Goal: Check status: Check status

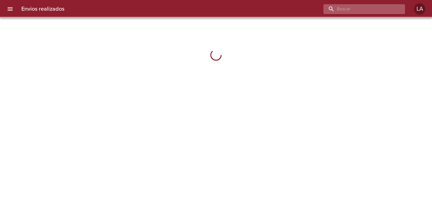
click at [363, 11] on input "buscar" at bounding box center [359, 9] width 72 height 10
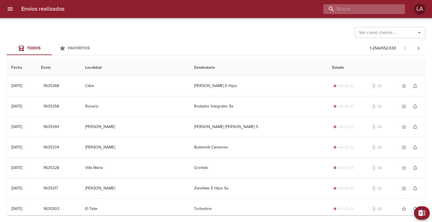
paste input "9620630"
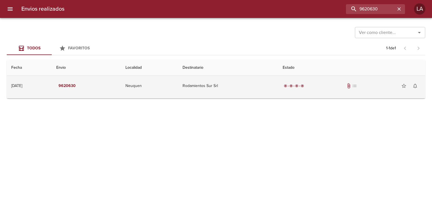
click at [273, 93] on td "Rodamientos Sur Srl" at bounding box center [228, 86] width 100 height 20
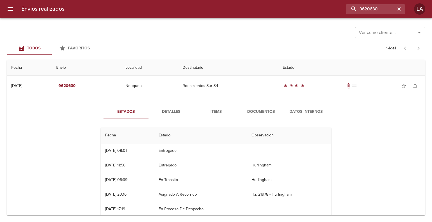
click at [268, 109] on span "Documentos" at bounding box center [261, 111] width 38 height 7
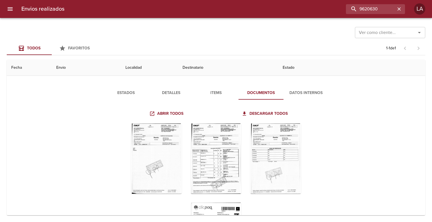
scroll to position [27, 0]
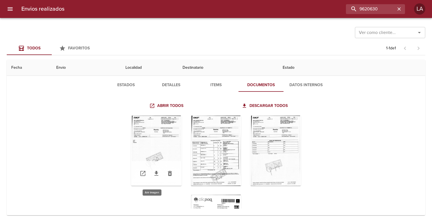
click at [155, 139] on div "Tabla de envíos del cliente" at bounding box center [156, 151] width 51 height 70
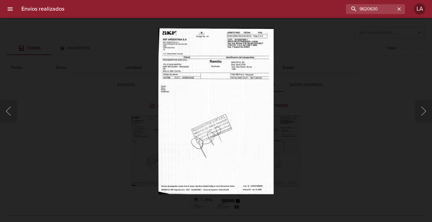
click at [366, 152] on div "Lightbox" at bounding box center [216, 111] width 432 height 222
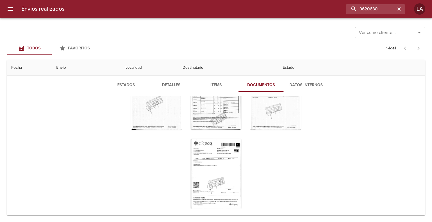
scroll to position [0, 0]
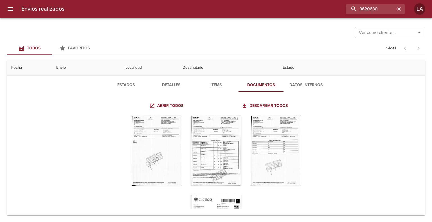
click at [371, 4] on div "Envios realizados 9620630 LA" at bounding box center [216, 9] width 432 height 18
click at [370, 7] on input "9620630" at bounding box center [359, 9] width 72 height 10
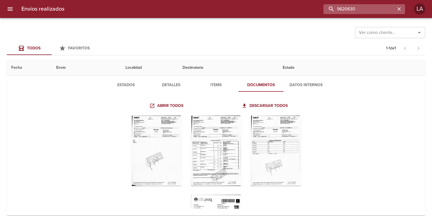
paste input "31007"
type input "9631007"
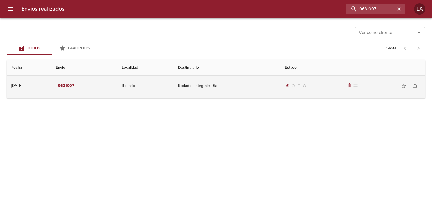
click at [272, 78] on td "Rodados Integrales Sa" at bounding box center [226, 86] width 107 height 20
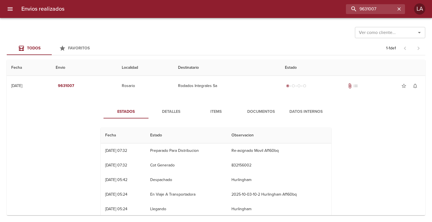
click at [272, 108] on span "Documentos" at bounding box center [261, 111] width 38 height 7
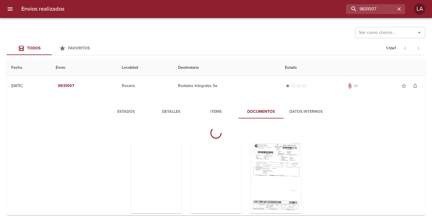
scroll to position [28, 0]
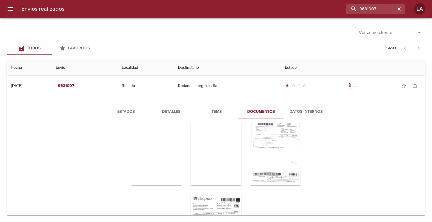
click at [100, 122] on div "Estados Detalles Items Documentos Datos Internos" at bounding box center [215, 170] width 247 height 130
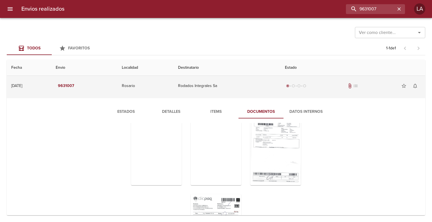
click at [226, 84] on td "Rodados Integrales Sa" at bounding box center [226, 86] width 107 height 20
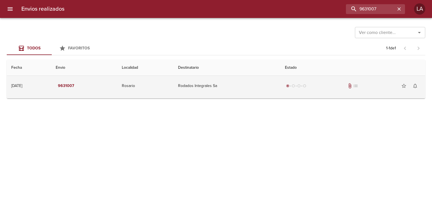
click at [226, 84] on td "Rodados Integrales Sa" at bounding box center [226, 86] width 107 height 20
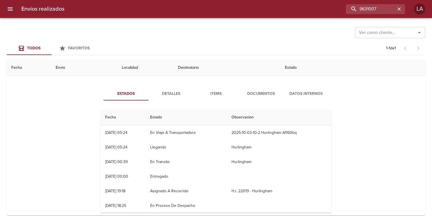
scroll to position [27, 0]
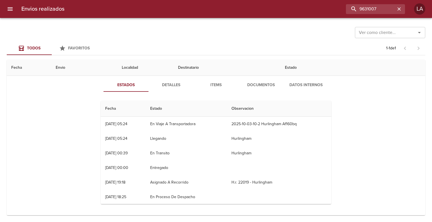
drag, startPoint x: 246, startPoint y: 180, endPoint x: 243, endPoint y: 193, distance: 12.9
click at [243, 193] on tbody "03/10 [DATE] 07:32 Preparado Para Distribucion Re-asignado Movil Af160bq 03/10 …" at bounding box center [216, 139] width 230 height 132
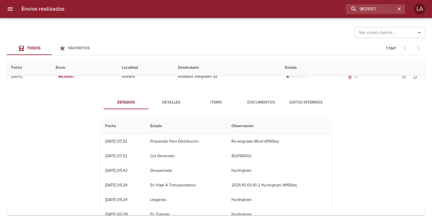
scroll to position [0, 0]
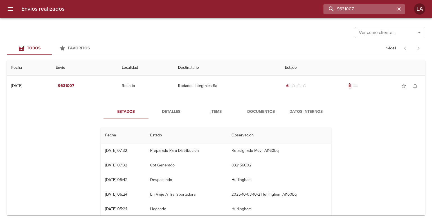
click at [369, 9] on input "9631007" at bounding box center [359, 9] width 72 height 10
click at [399, 11] on icon "button" at bounding box center [399, 9] width 6 height 6
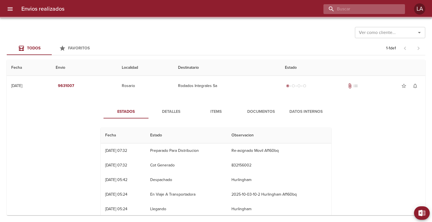
click at [371, 6] on input "buscar" at bounding box center [359, 9] width 72 height 10
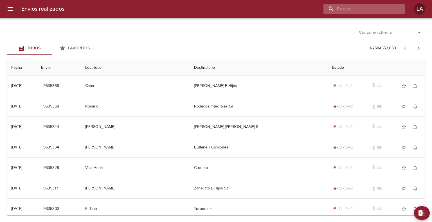
paste input "9631007"
type input "9631007"
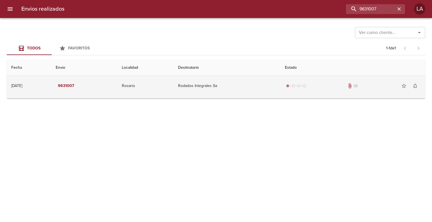
click at [252, 93] on td "Rodados Integrales Sa" at bounding box center [226, 86] width 107 height 20
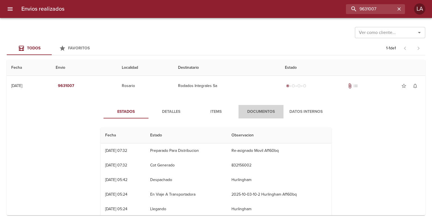
click at [256, 114] on span "Documentos" at bounding box center [261, 111] width 38 height 7
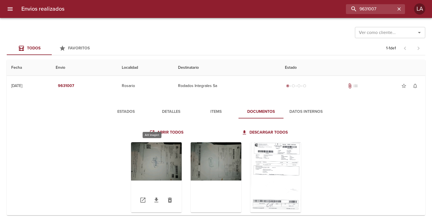
click at [165, 145] on div "Tabla de envíos del cliente" at bounding box center [156, 178] width 51 height 70
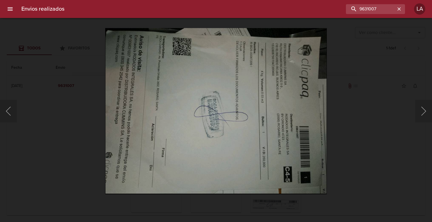
click at [384, 152] on div "Lightbox" at bounding box center [216, 111] width 432 height 222
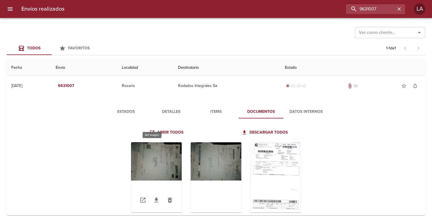
click at [163, 162] on div "Tabla de envíos del cliente" at bounding box center [156, 178] width 51 height 70
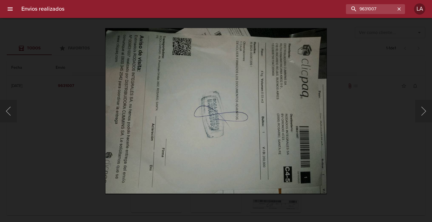
click at [362, 148] on div "Lightbox" at bounding box center [216, 111] width 432 height 222
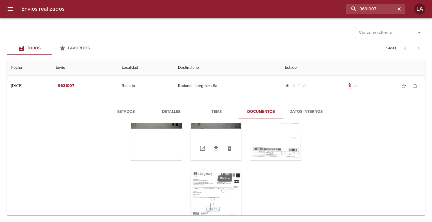
scroll to position [61, 0]
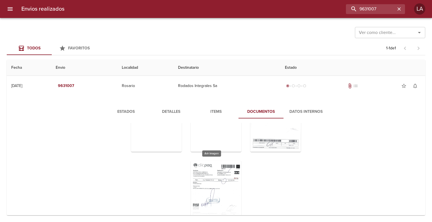
click at [229, 177] on div "Tabla de envíos del cliente" at bounding box center [216, 196] width 51 height 70
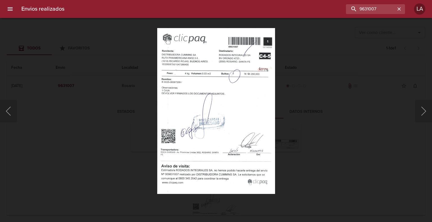
click at [297, 142] on div "Lightbox" at bounding box center [216, 111] width 432 height 222
